Goal: Task Accomplishment & Management: Complete application form

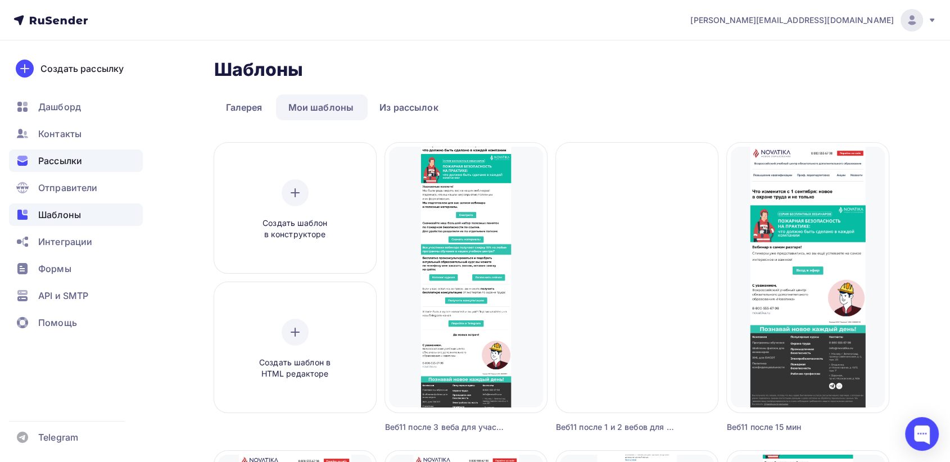
click at [61, 170] on div "Рассылки" at bounding box center [76, 160] width 134 height 22
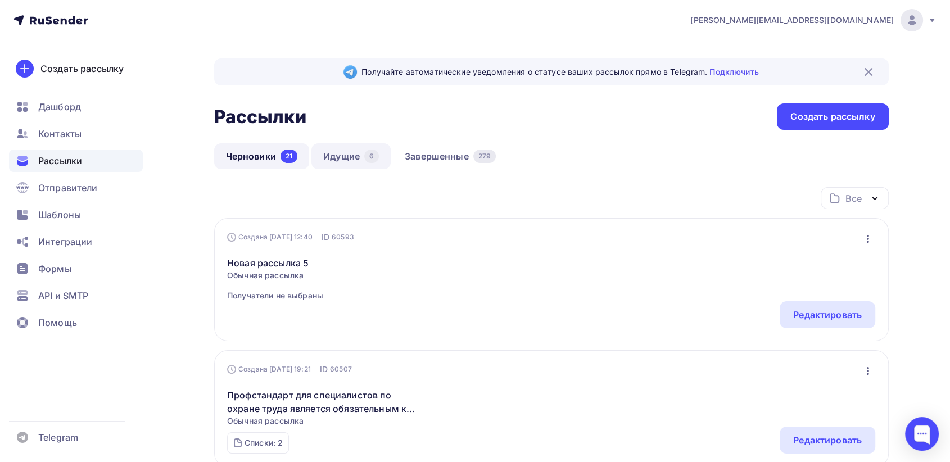
click at [317, 157] on link "Идущие 6" at bounding box center [350, 156] width 79 height 26
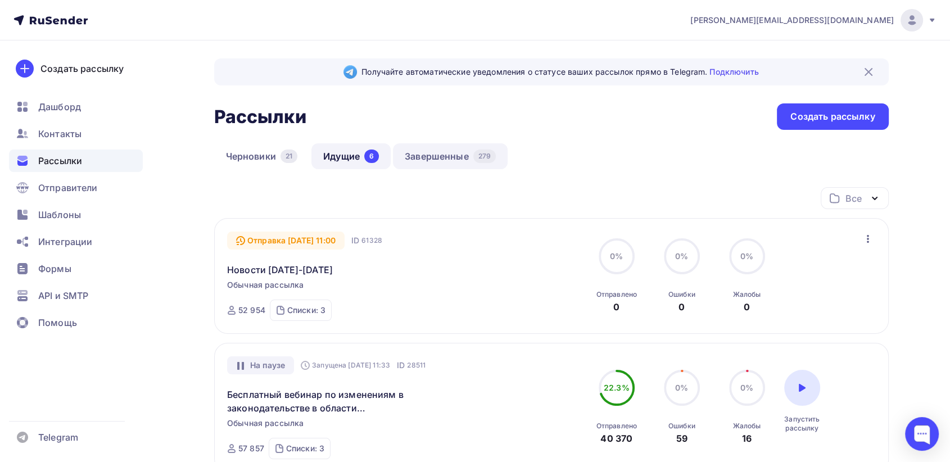
click at [447, 158] on link "Завершенные 279" at bounding box center [450, 156] width 115 height 26
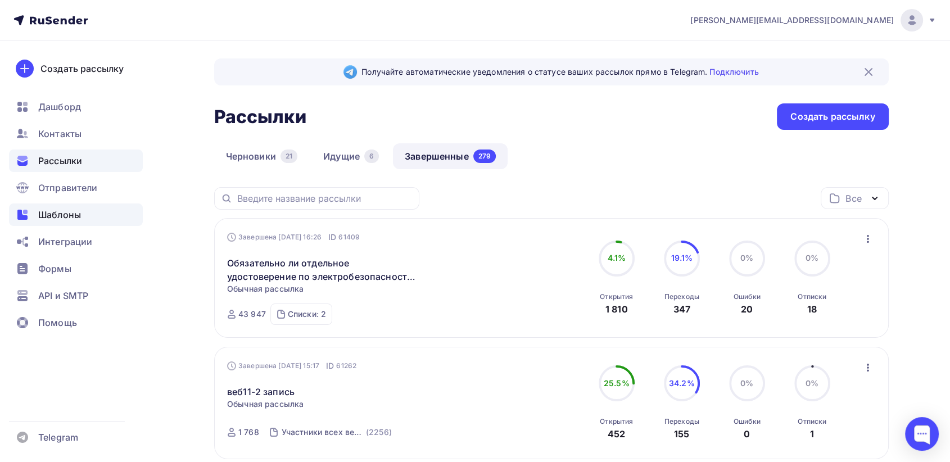
click at [60, 214] on span "Шаблоны" at bounding box center [59, 214] width 43 height 13
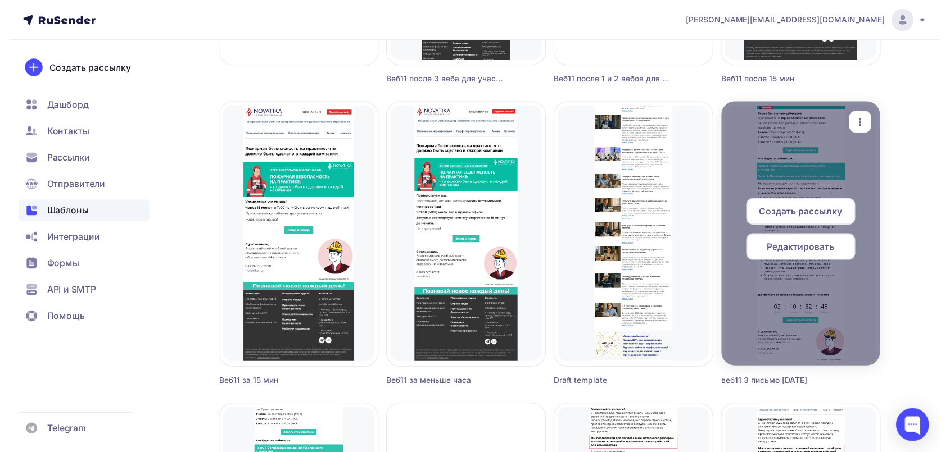
scroll to position [312, 0]
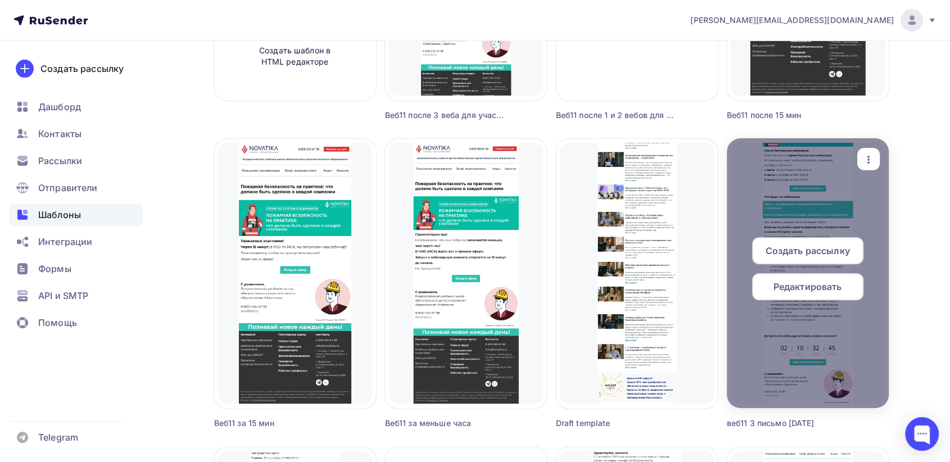
click at [868, 161] on icon "button" at bounding box center [867, 159] width 13 height 13
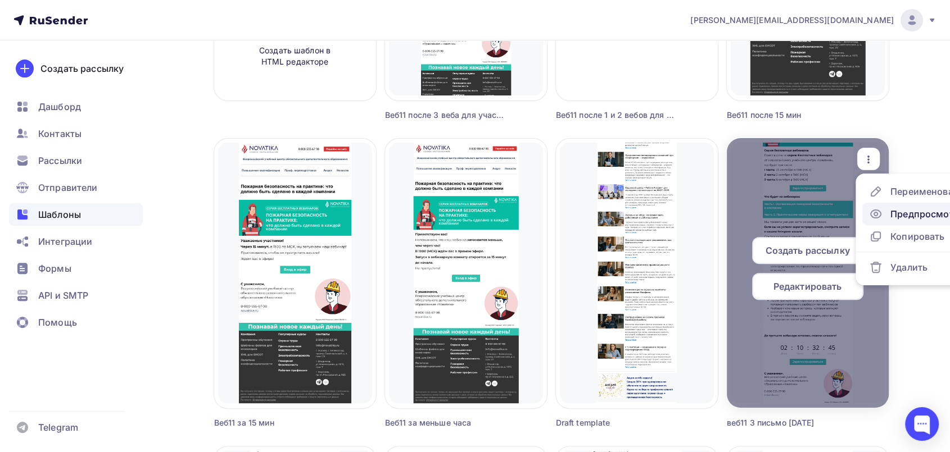
click at [897, 217] on div "Предпросмотр" at bounding box center [924, 213] width 69 height 13
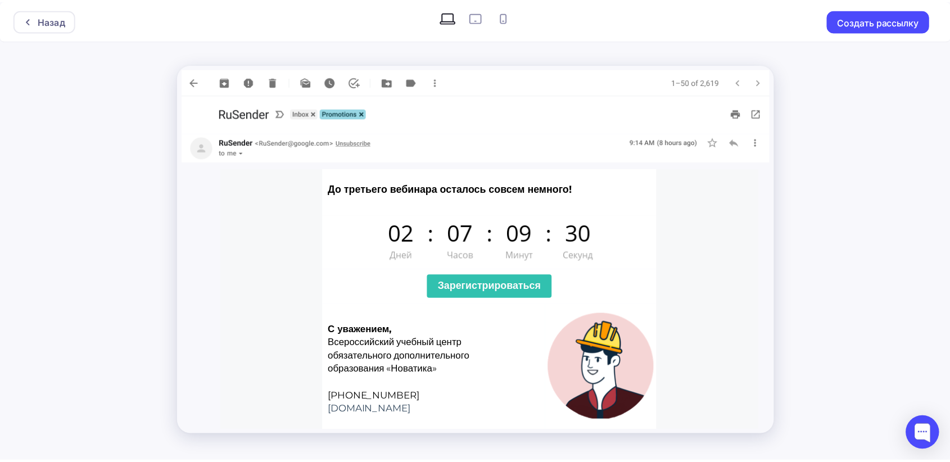
scroll to position [936, 0]
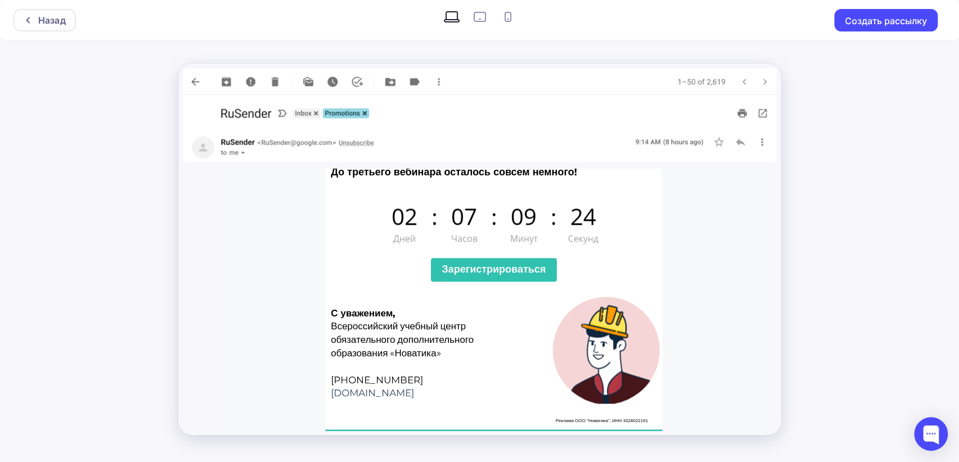
click at [884, 31] on div "Назад Создать рассылку" at bounding box center [479, 20] width 959 height 40
click at [882, 17] on button "Создать рассылку" at bounding box center [885, 20] width 103 height 22
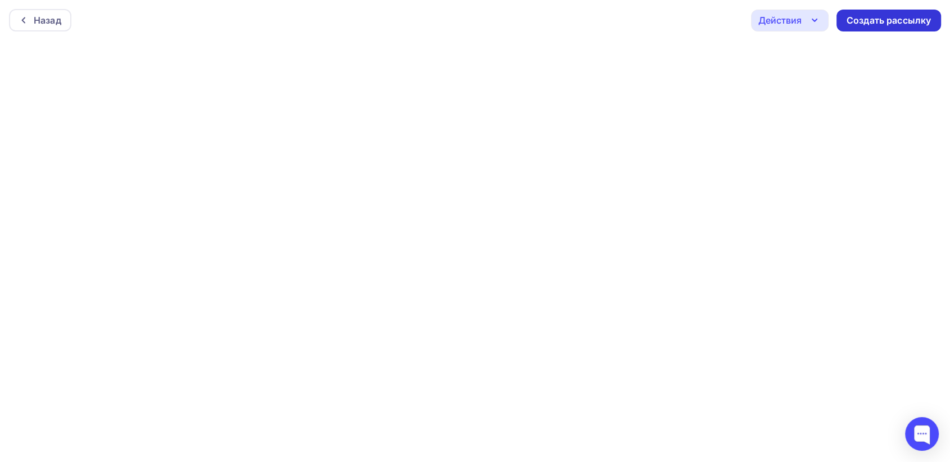
click at [897, 24] on div "Создать рассылку" at bounding box center [888, 20] width 84 height 13
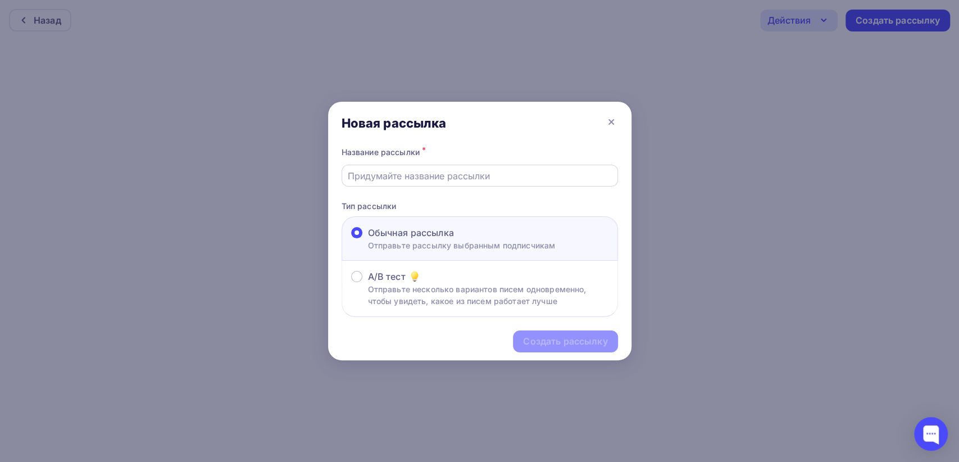
click at [415, 175] on input "text" at bounding box center [480, 175] width 264 height 13
type input "в"
type input "d"
type input "веб11 3 часть"
click at [548, 335] on div "Создать рассылку" at bounding box center [565, 341] width 84 height 13
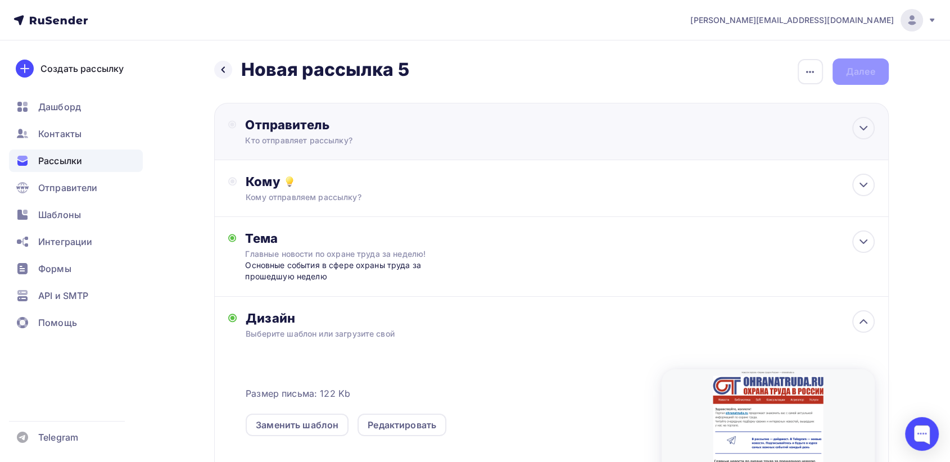
click at [393, 142] on div "Кто отправляет рассылку?" at bounding box center [354, 140] width 219 height 11
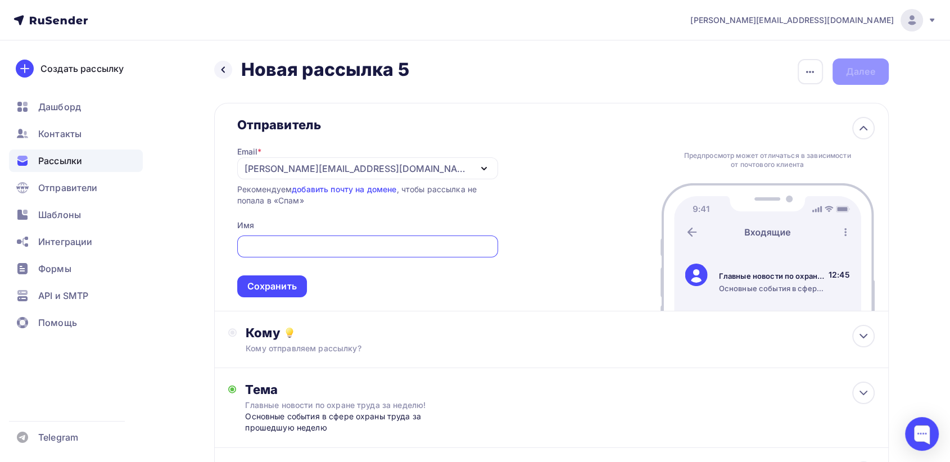
click at [269, 169] on div "[PERSON_NAME][EMAIL_ADDRESS][DOMAIN_NAME]" at bounding box center [357, 168] width 226 height 13
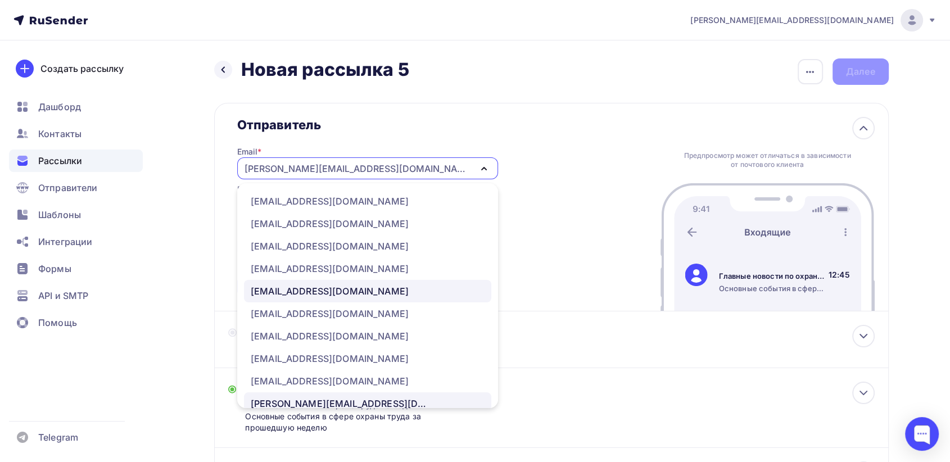
click at [301, 291] on div "[EMAIL_ADDRESS][DOMAIN_NAME]" at bounding box center [330, 290] width 158 height 13
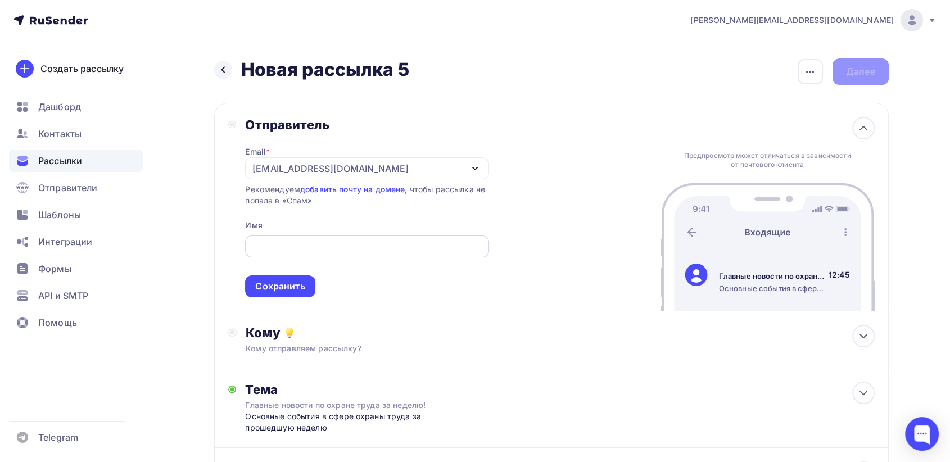
click at [287, 242] on input "text" at bounding box center [367, 246] width 230 height 13
type input "УЦ «Новатика»"
click at [297, 289] on div "Сохранить" at bounding box center [279, 286] width 49 height 13
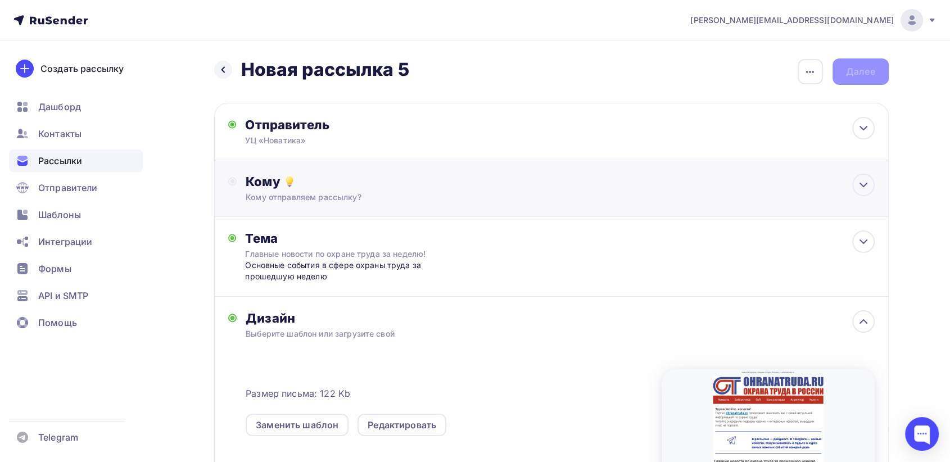
click at [432, 202] on div "Кому Кому отправляем рассылку? Списки получателей Выберите список Все списки id…" at bounding box center [551, 188] width 674 height 57
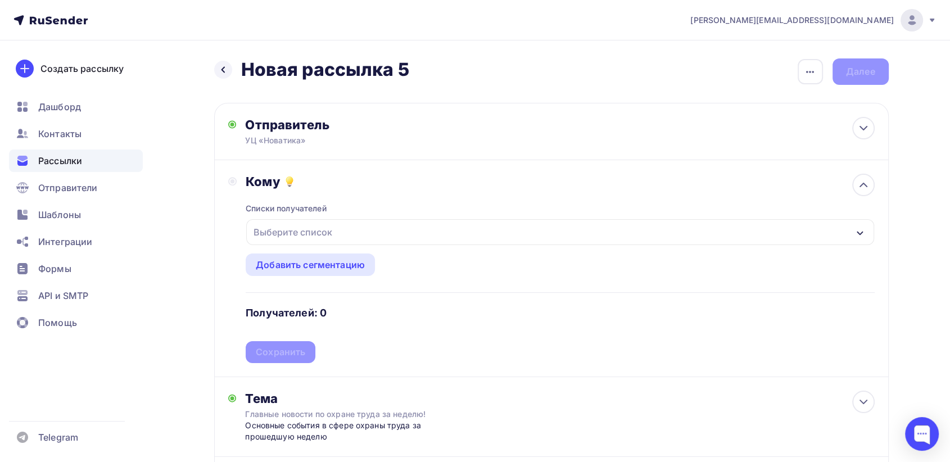
click at [307, 235] on div "Выберите список" at bounding box center [293, 232] width 88 height 20
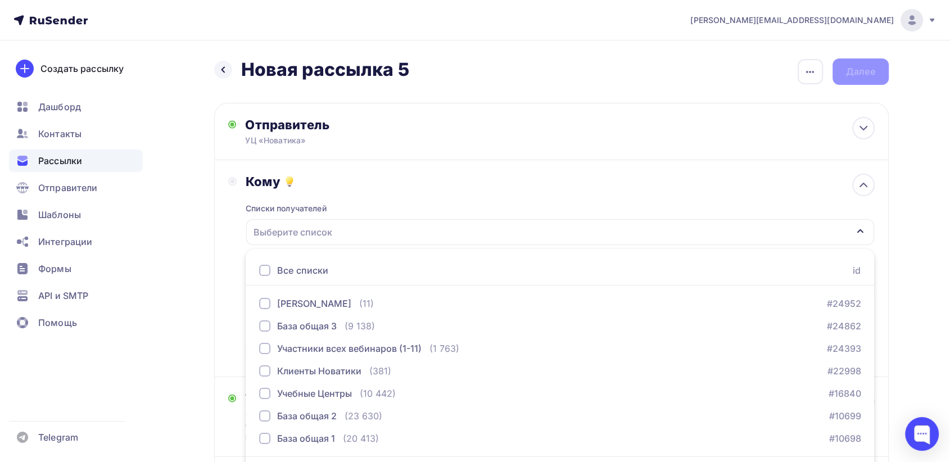
scroll to position [35, 0]
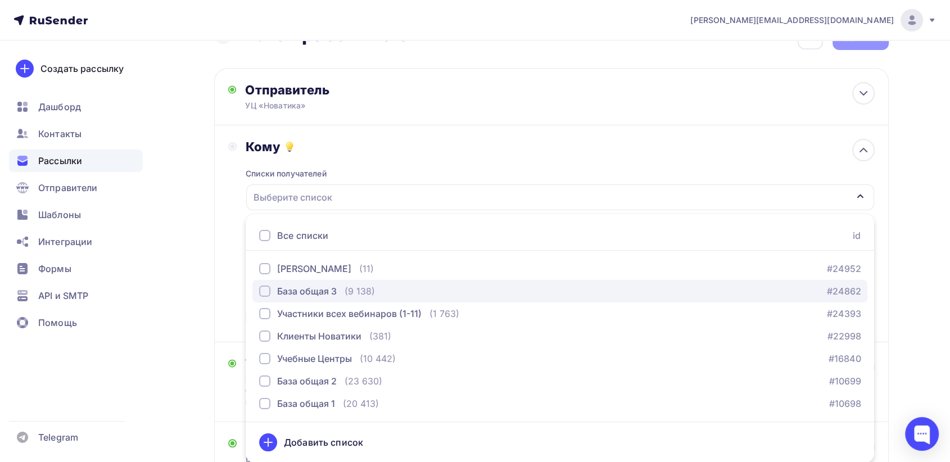
click at [344, 293] on div "(9 138)" at bounding box center [359, 290] width 30 height 13
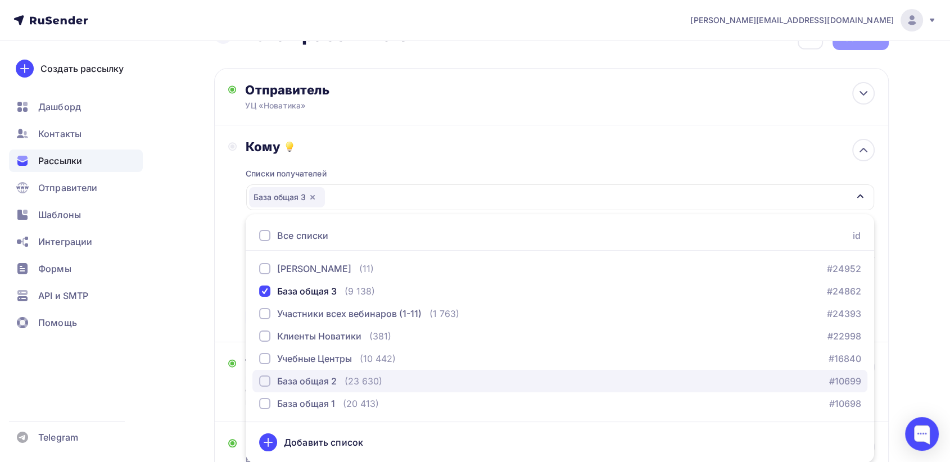
click at [317, 377] on div "База общая 2" at bounding box center [307, 380] width 60 height 13
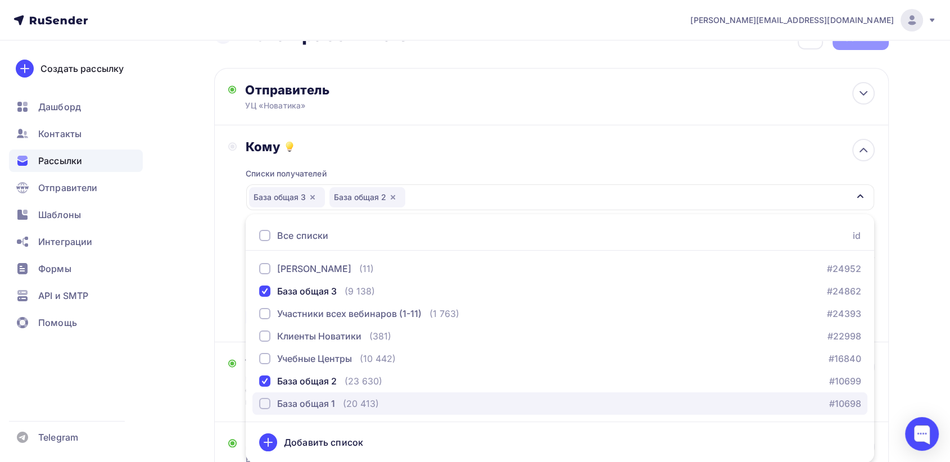
click at [318, 400] on div "База общая 1" at bounding box center [306, 403] width 58 height 13
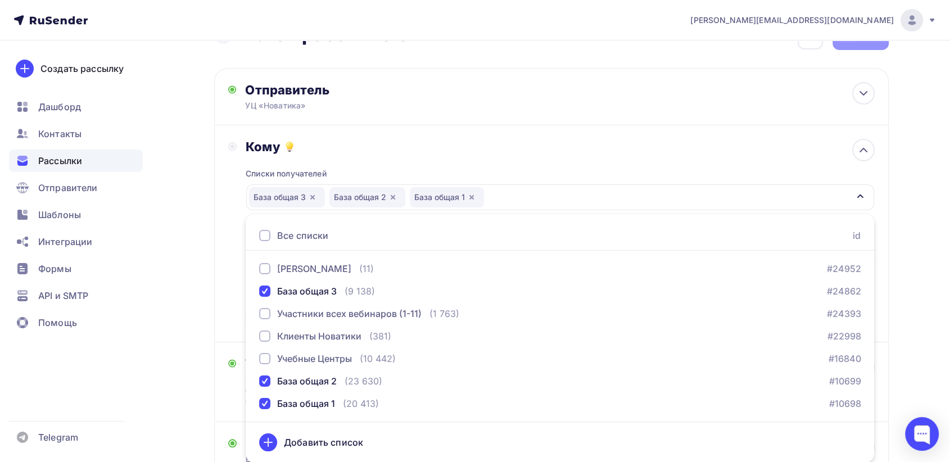
click at [918, 212] on div "Назад Новая рассылка 5 Новая рассылка 5 Закончить позже Переименовать рассылку …" at bounding box center [475, 403] width 921 height 794
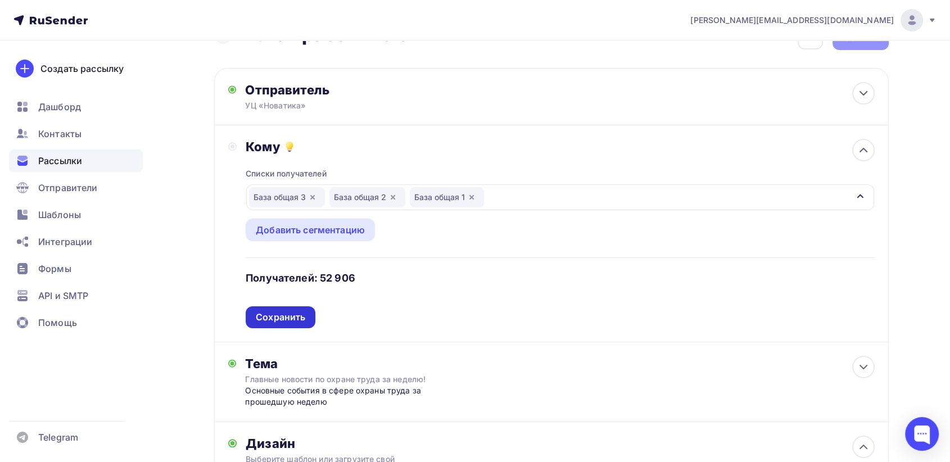
click at [294, 315] on div "Сохранить" at bounding box center [280, 317] width 49 height 13
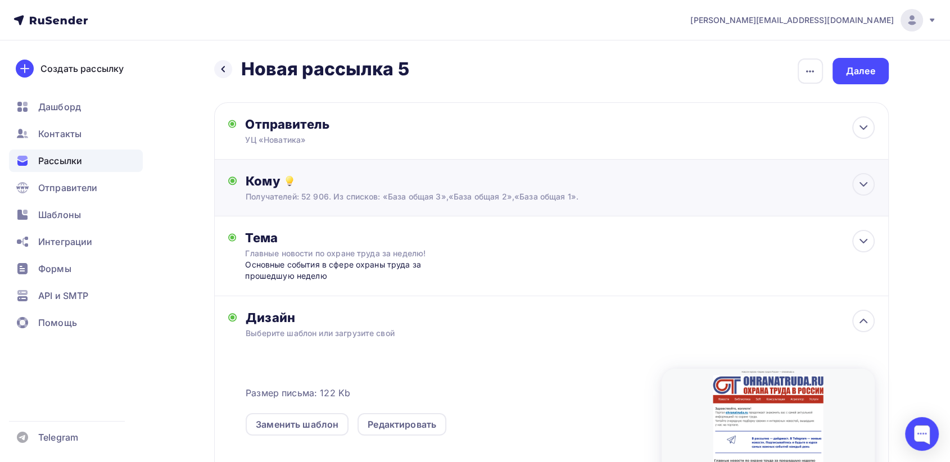
scroll to position [0, 0]
click at [860, 71] on div "Далее" at bounding box center [860, 71] width 29 height 13
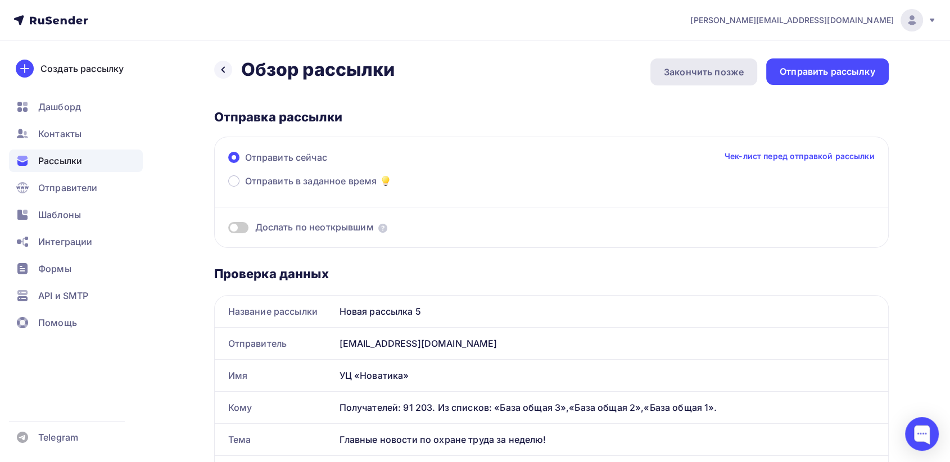
click at [678, 67] on div "Закончить позже" at bounding box center [704, 71] width 80 height 13
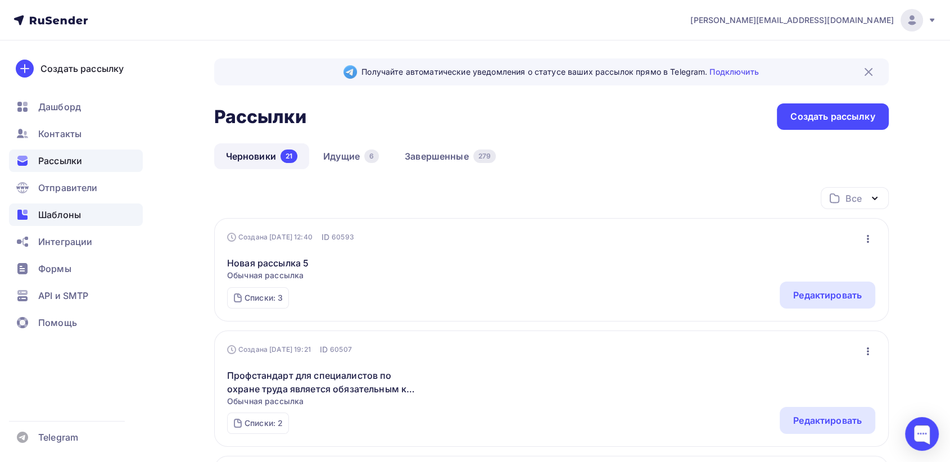
click at [53, 216] on span "Шаблоны" at bounding box center [59, 214] width 43 height 13
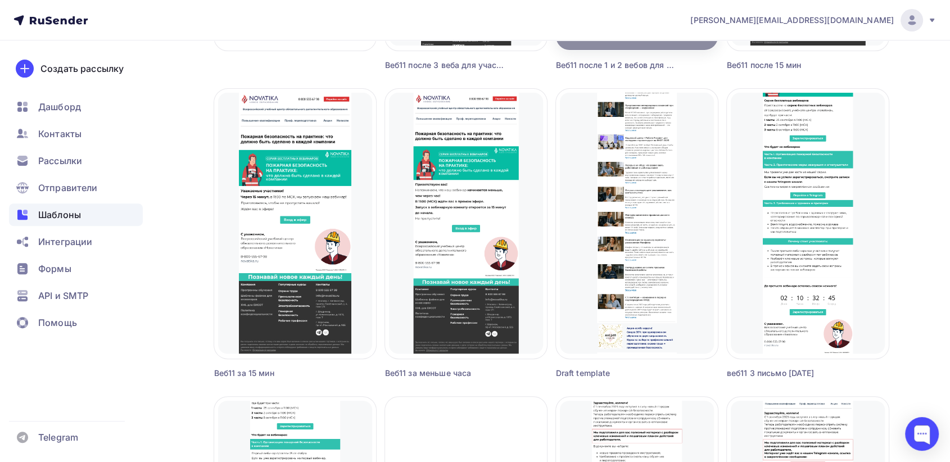
scroll to position [374, 0]
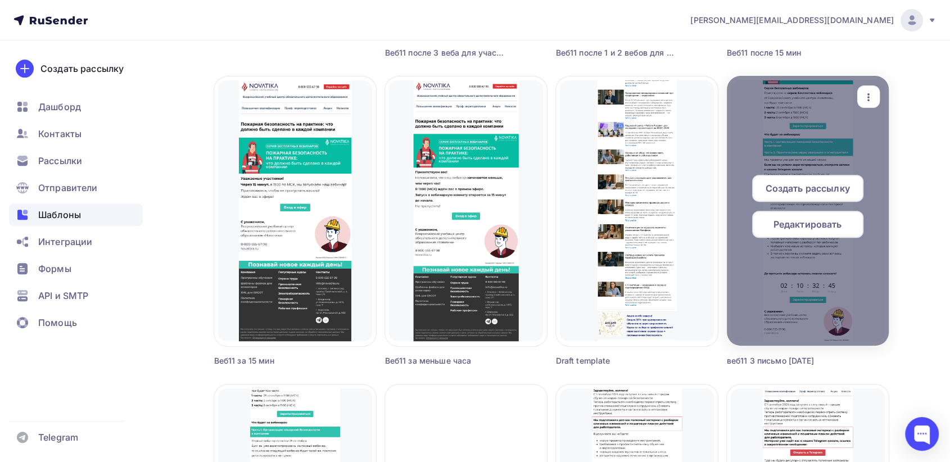
click at [800, 223] on span "Редактировать" at bounding box center [807, 223] width 69 height 13
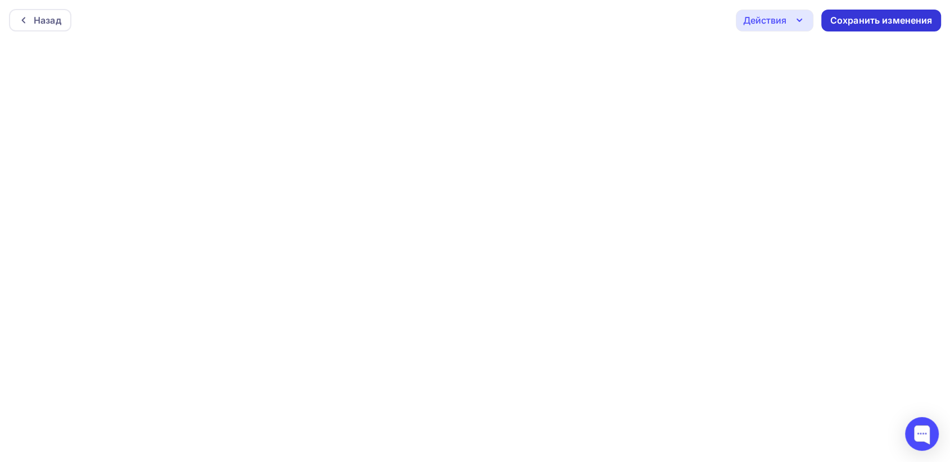
click at [855, 16] on div "Сохранить изменения" at bounding box center [881, 20] width 102 height 13
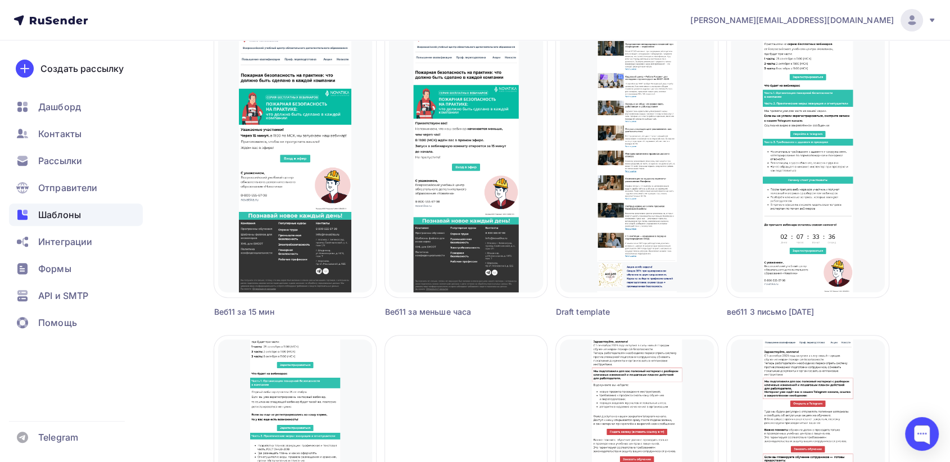
scroll to position [437, 0]
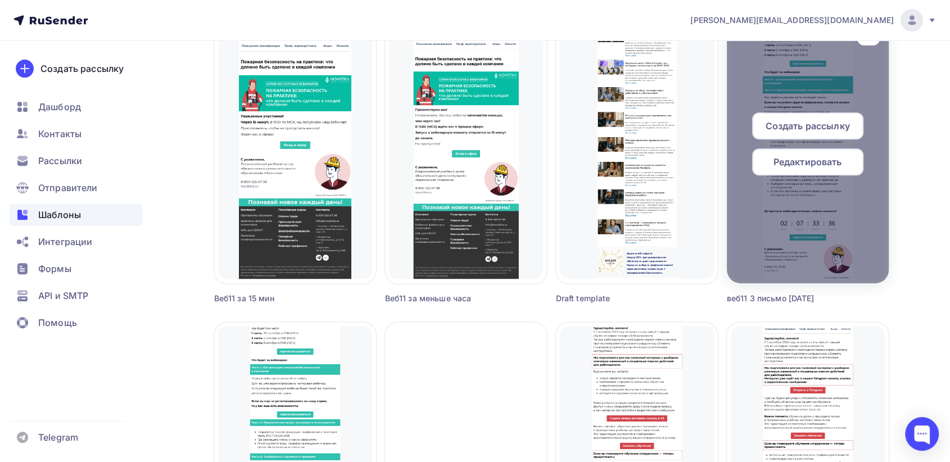
click at [804, 130] on span "Создать рассылку" at bounding box center [807, 125] width 84 height 13
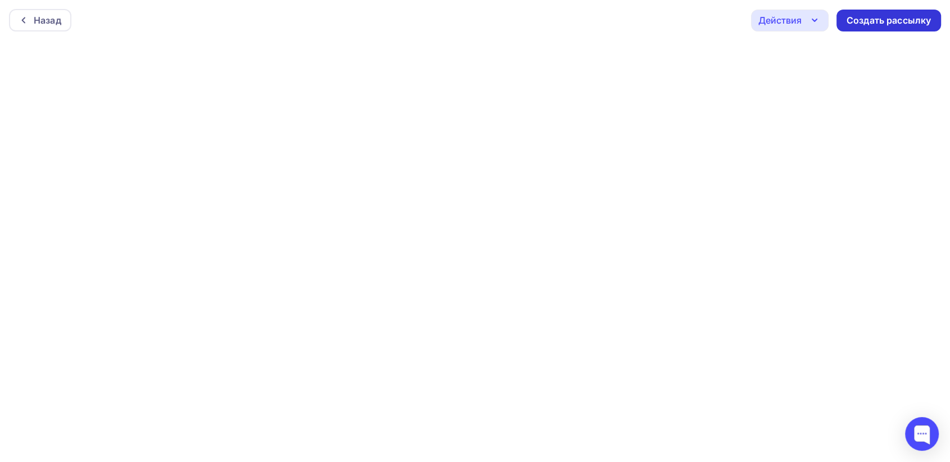
click at [857, 22] on div "Создать рассылку" at bounding box center [888, 20] width 84 height 13
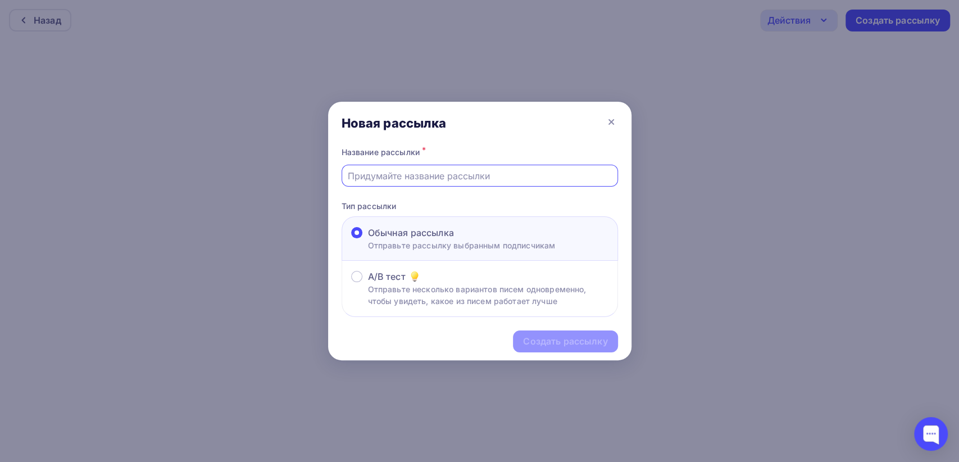
click at [392, 179] on input "text" at bounding box center [480, 175] width 264 height 13
type input "в"
type input "d"
type input "веб11 3 ч."
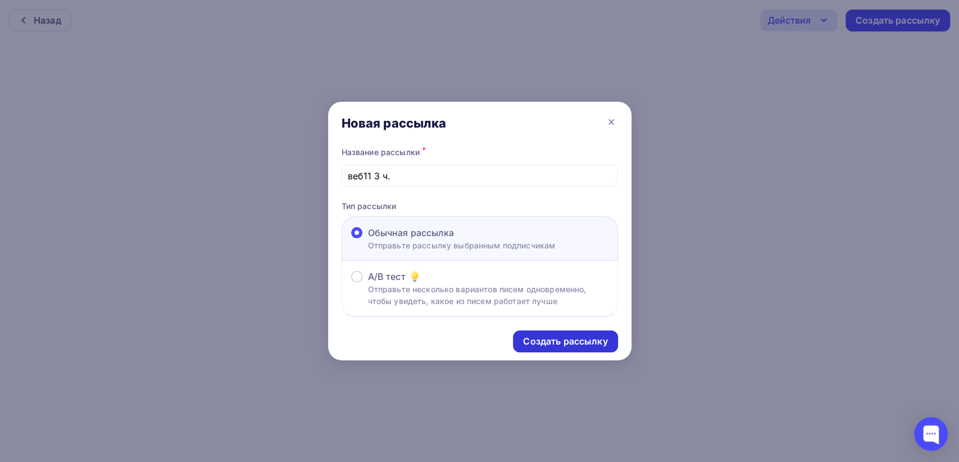
click at [557, 341] on div "Создать рассылку" at bounding box center [565, 341] width 84 height 13
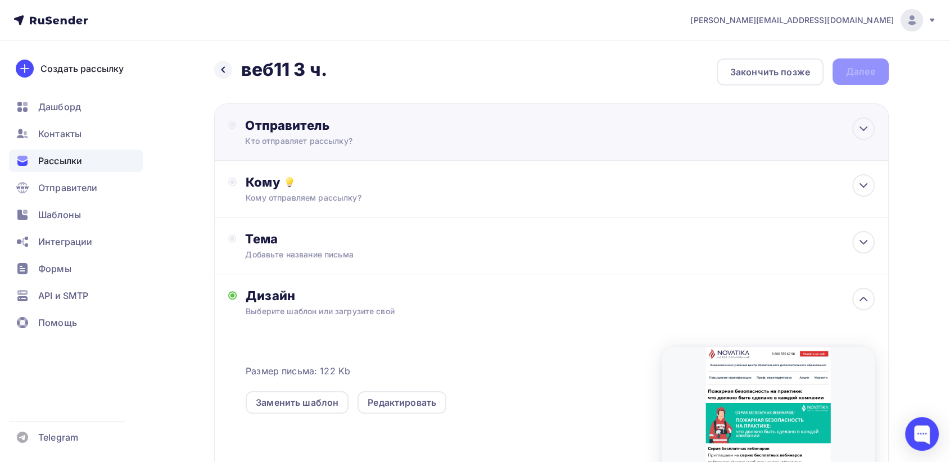
click at [527, 120] on div "Отправитель Кто отправляет рассылку? Email * [PERSON_NAME][EMAIL_ADDRESS][DOMAI…" at bounding box center [551, 131] width 674 height 57
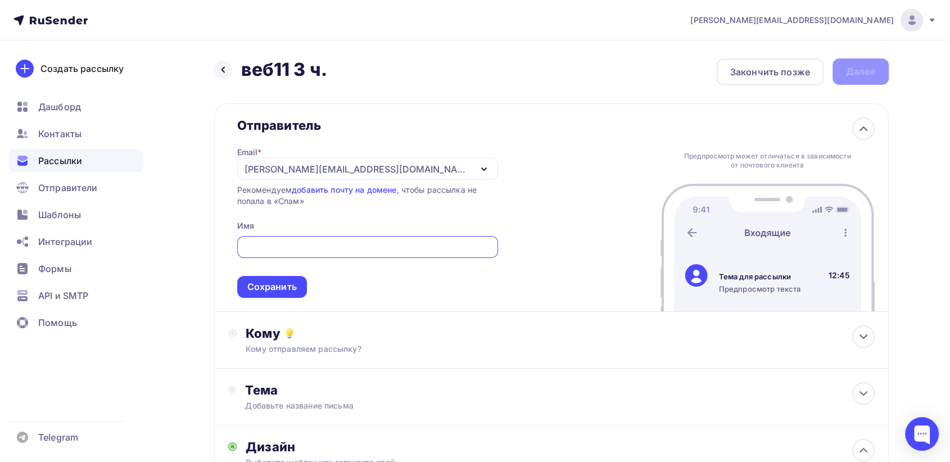
click at [284, 179] on div "[PERSON_NAME][EMAIL_ADDRESS][DOMAIN_NAME]" at bounding box center [367, 169] width 261 height 22
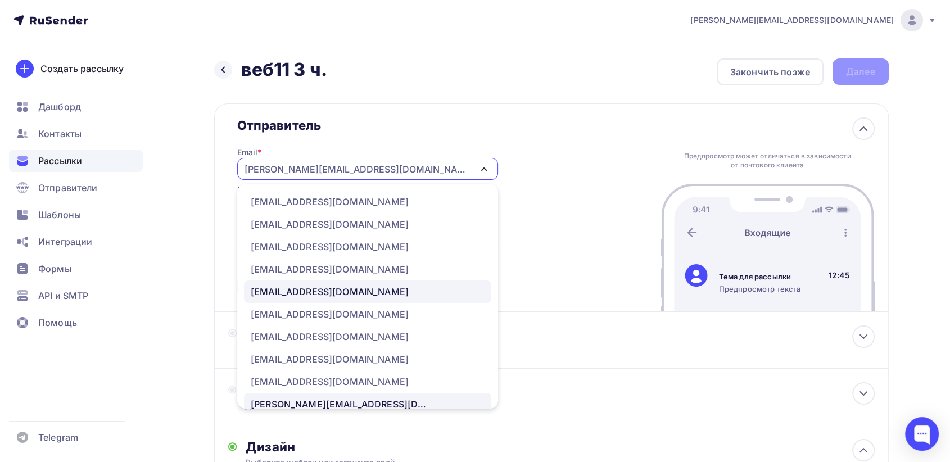
click at [289, 287] on div "[EMAIL_ADDRESS][DOMAIN_NAME]" at bounding box center [330, 291] width 158 height 13
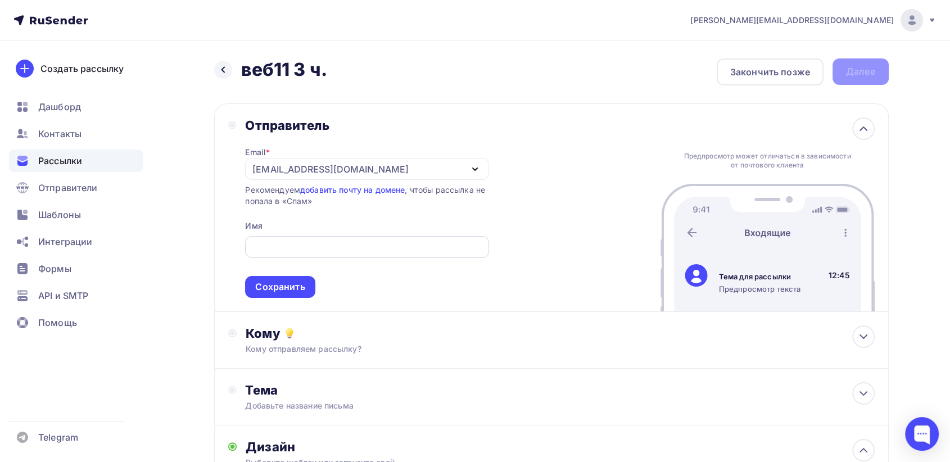
click at [270, 246] on input "text" at bounding box center [367, 246] width 230 height 13
type input "УЦ «Новатика»"
click at [299, 283] on div "Сохранить" at bounding box center [279, 286] width 49 height 13
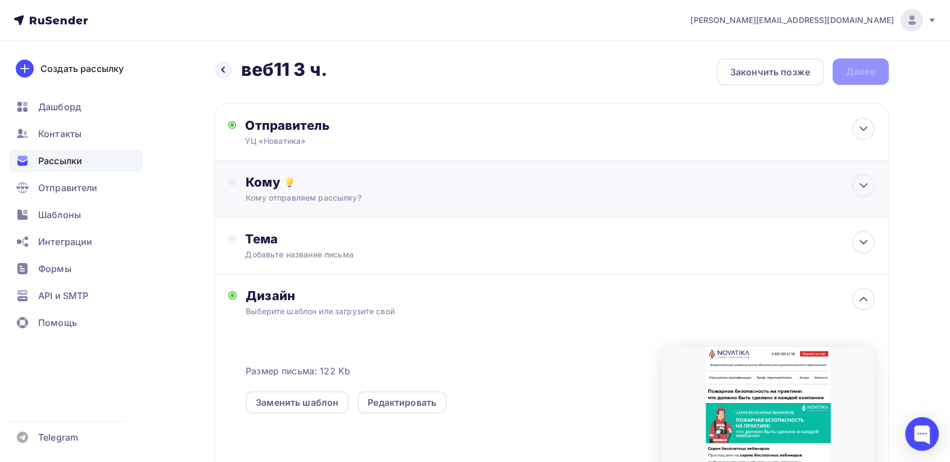
click at [442, 202] on div "Кому отправляем рассылку?" at bounding box center [529, 197] width 566 height 11
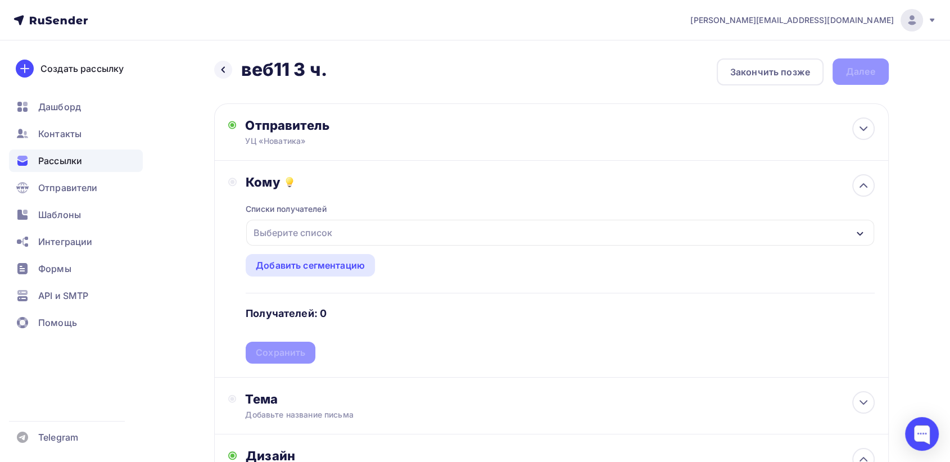
click at [407, 230] on div "Выберите список" at bounding box center [559, 233] width 627 height 26
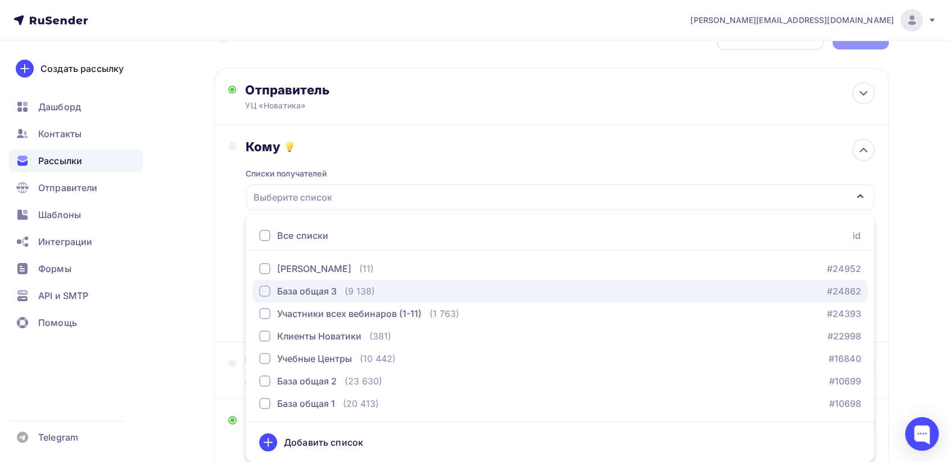
click at [348, 291] on div "(9 138)" at bounding box center [359, 290] width 30 height 13
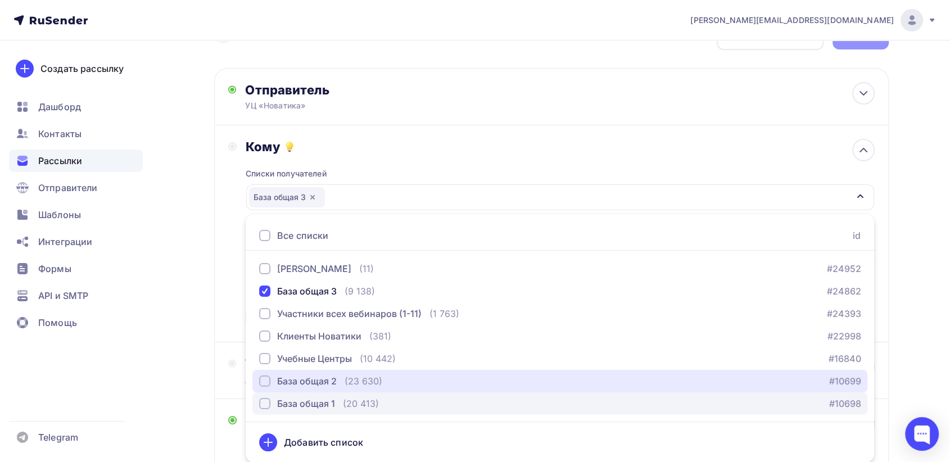
drag, startPoint x: 351, startPoint y: 383, endPoint x: 352, endPoint y: 409, distance: 25.9
click at [352, 388] on button "База общая 2 (23 630) #10699" at bounding box center [559, 381] width 615 height 22
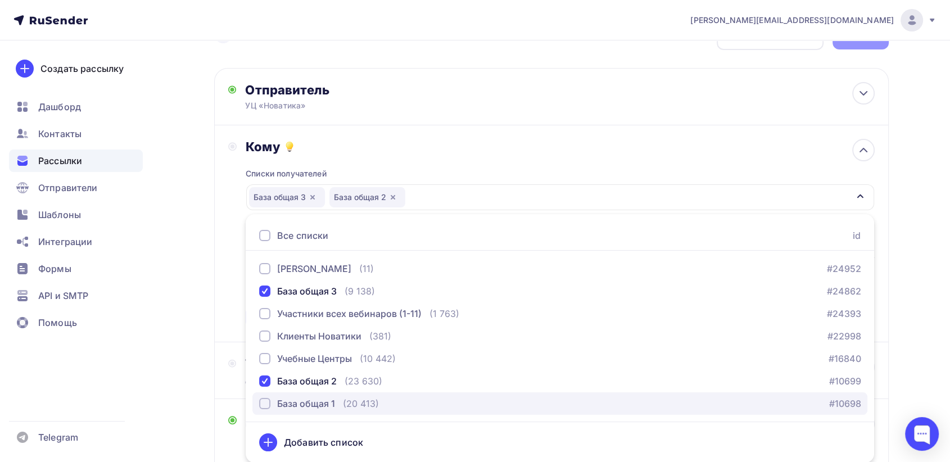
click at [351, 402] on div "(20 413)" at bounding box center [361, 403] width 36 height 13
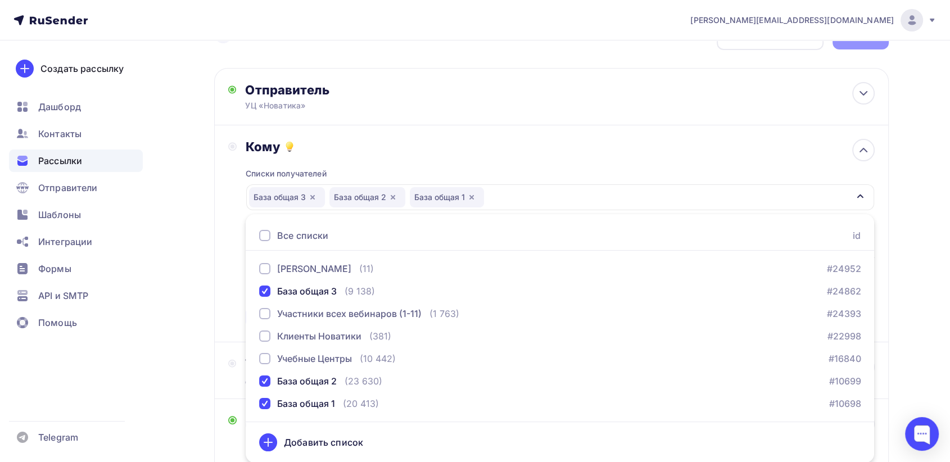
click at [898, 223] on div "Назад веб11 3 ч. веб11 3 ч. Закончить позже Далее Отправитель УЦ «Новатика» Ema…" at bounding box center [475, 391] width 921 height 772
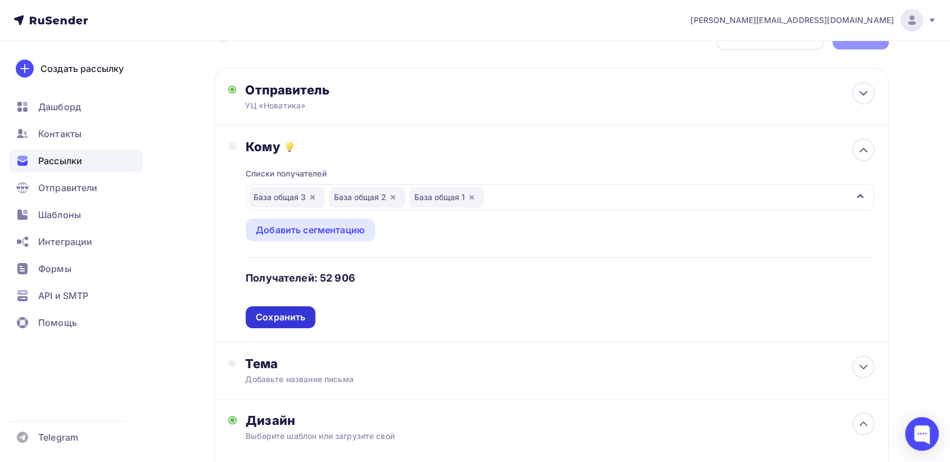
click at [276, 315] on div "Сохранить" at bounding box center [280, 317] width 49 height 13
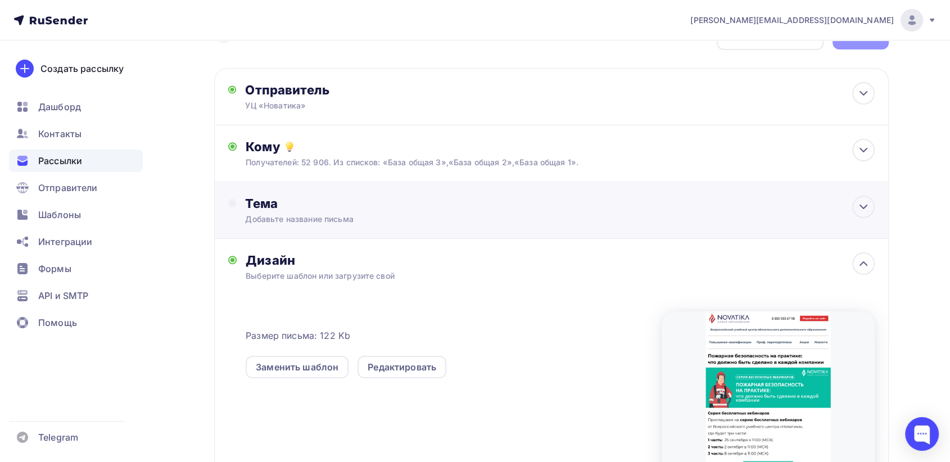
click at [365, 214] on div "Добавьте название письма" at bounding box center [345, 219] width 200 height 11
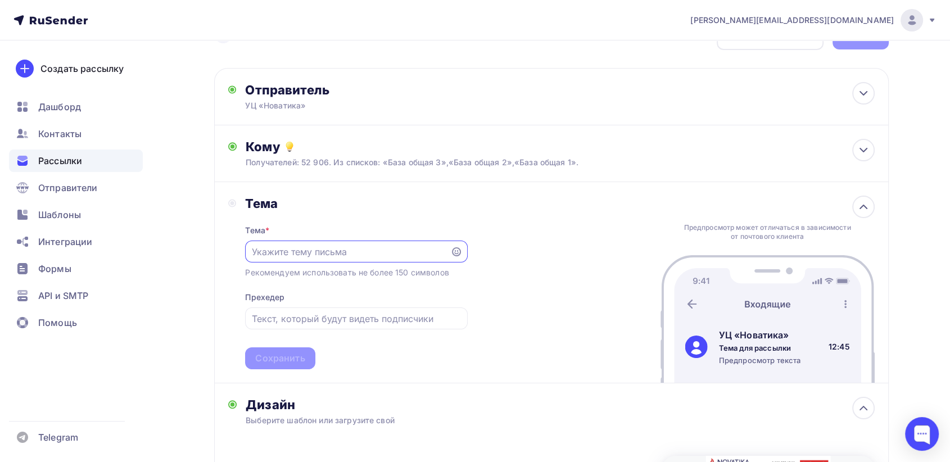
scroll to position [0, 0]
click at [326, 247] on input "text" at bounding box center [348, 251] width 192 height 13
click at [321, 252] on input "Финальная часть вебинара уже послезавтра!" at bounding box center [348, 251] width 192 height 13
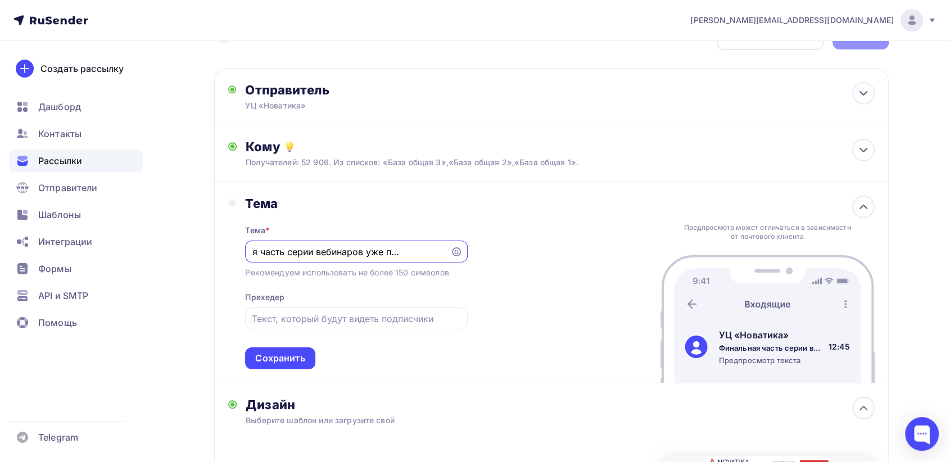
type input "Финальная часть серии вебинаров уже послезавтра!"
click at [285, 317] on input "text" at bounding box center [356, 318] width 209 height 13
paste input "Пожарная безопасность на практике: что должно быть сделано в каждой компании"
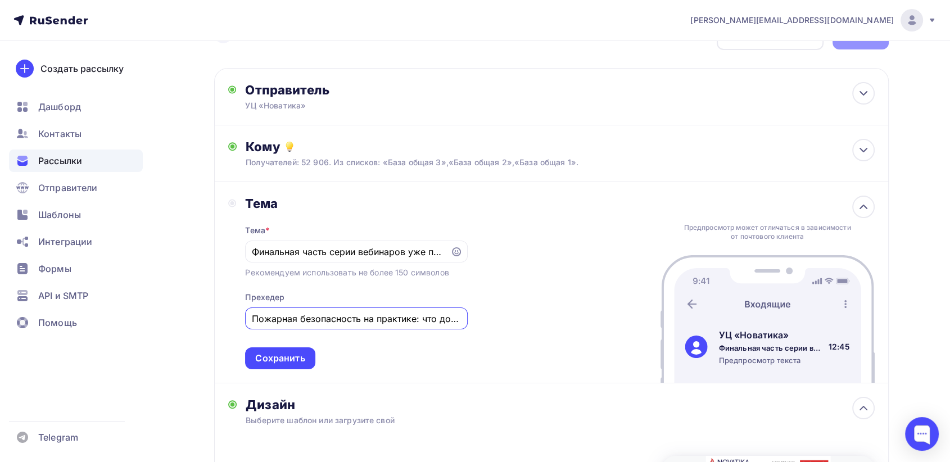
scroll to position [0, 163]
type input "Пожарная безопасность на практике: что должно быть сделано в каждой компании"
click at [287, 352] on div "Сохранить" at bounding box center [279, 358] width 49 height 13
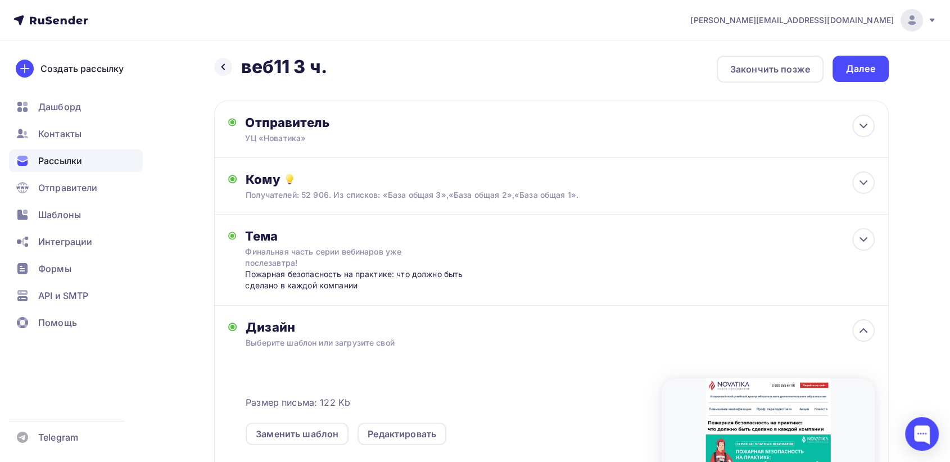
scroll to position [0, 0]
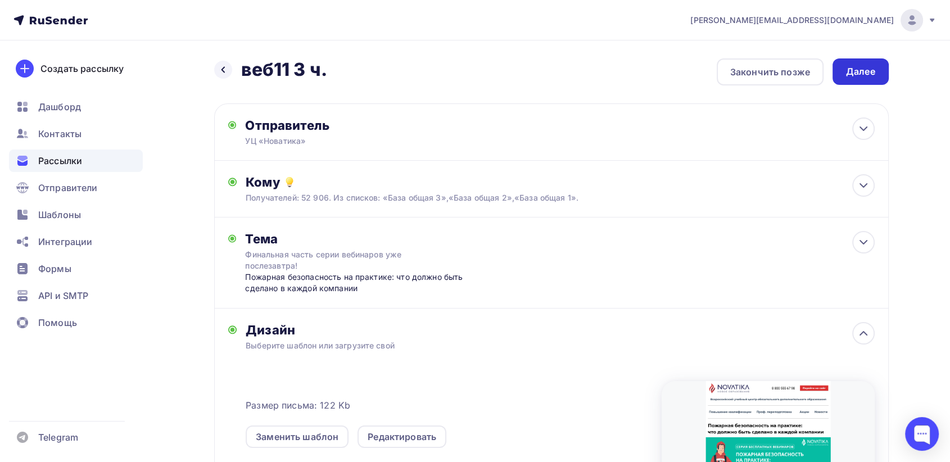
click at [861, 68] on div "Далее" at bounding box center [860, 71] width 29 height 13
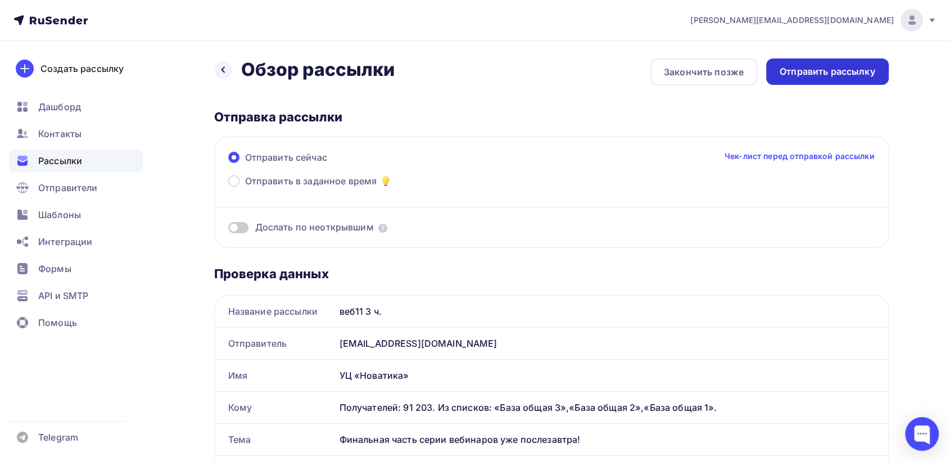
click at [808, 76] on div "Отправить рассылку" at bounding box center [827, 71] width 96 height 13
